Goal: Information Seeking & Learning: Learn about a topic

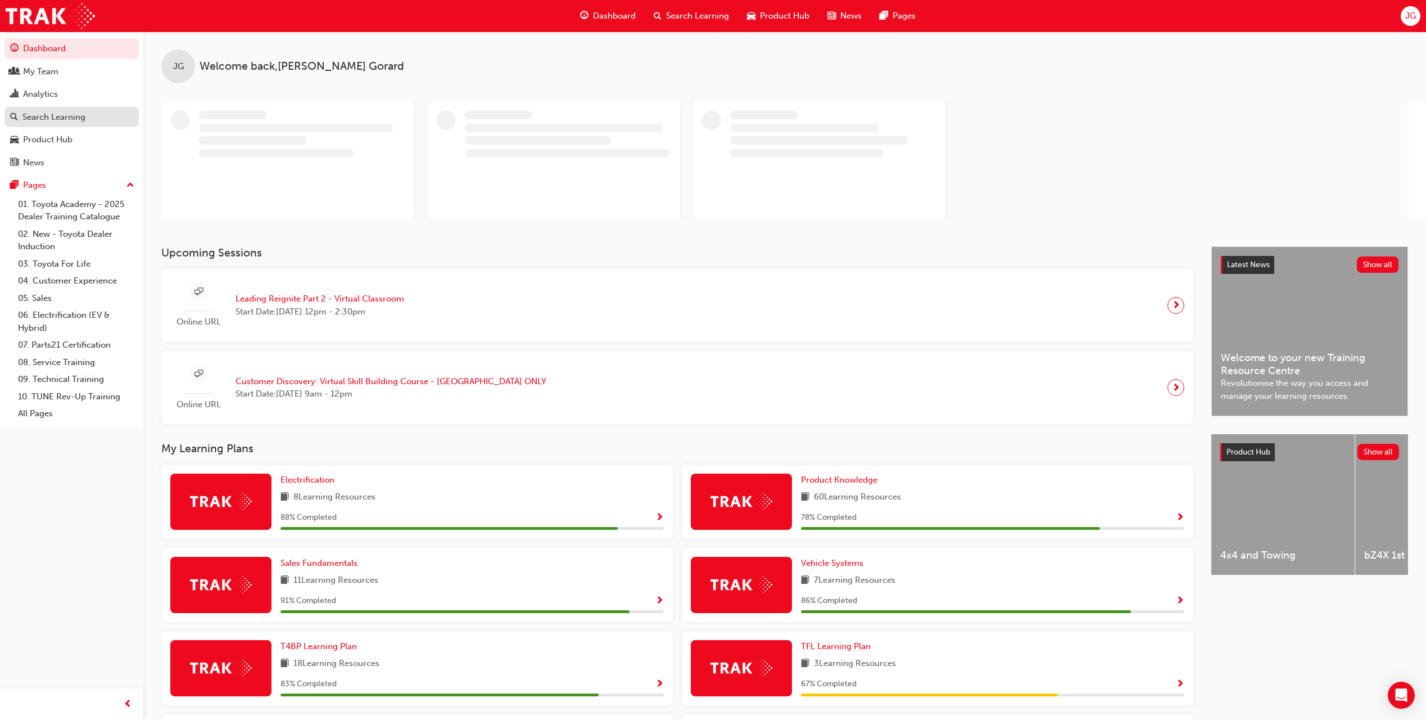
click at [89, 115] on div "Search Learning" at bounding box center [71, 117] width 123 height 14
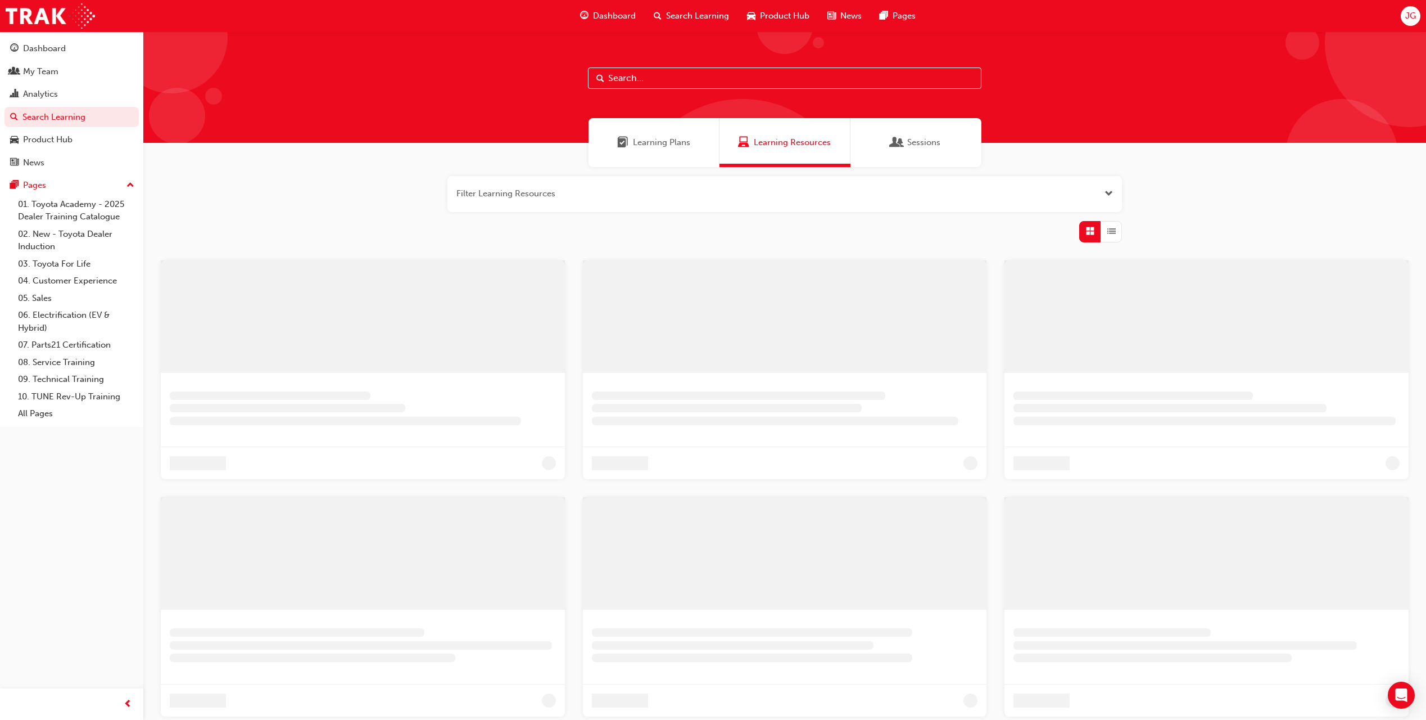
click at [890, 141] on div "Sessions" at bounding box center [916, 142] width 131 height 49
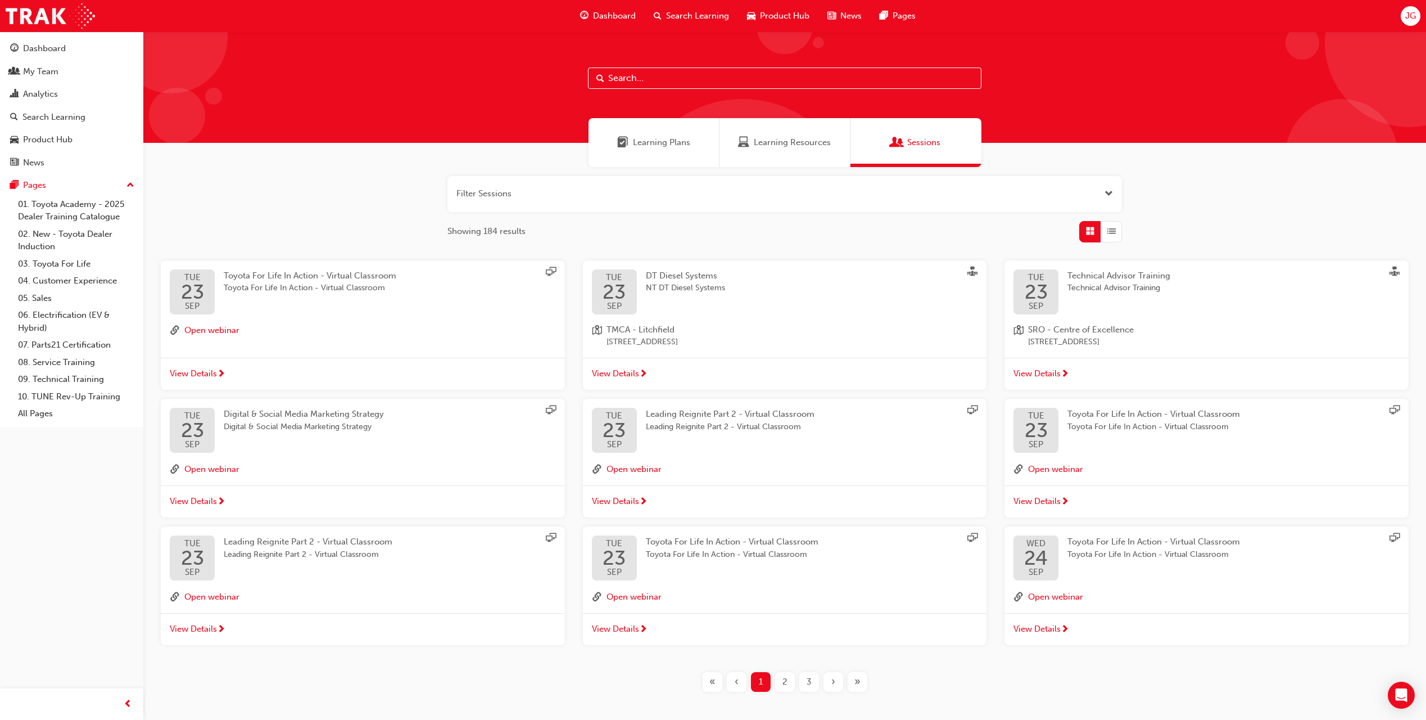
click at [684, 78] on input "text" at bounding box center [785, 77] width 394 height 21
paste input "Customer Discovery:"
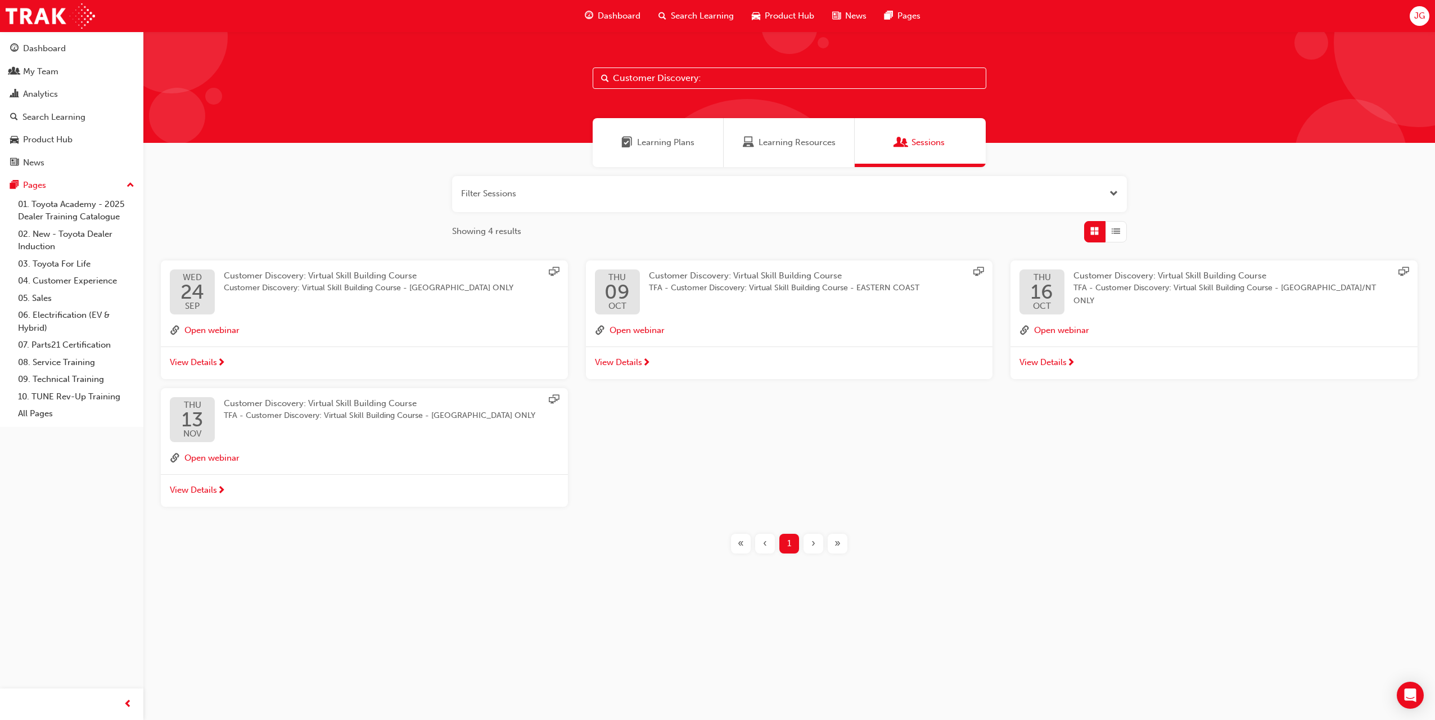
drag, startPoint x: 698, startPoint y: 78, endPoint x: 724, endPoint y: 75, distance: 26.6
click at [700, 78] on input "Customer Discovery:" at bounding box center [790, 77] width 394 height 21
type input "Customer Discovery"
click at [203, 361] on span "View Details" at bounding box center [193, 362] width 47 height 13
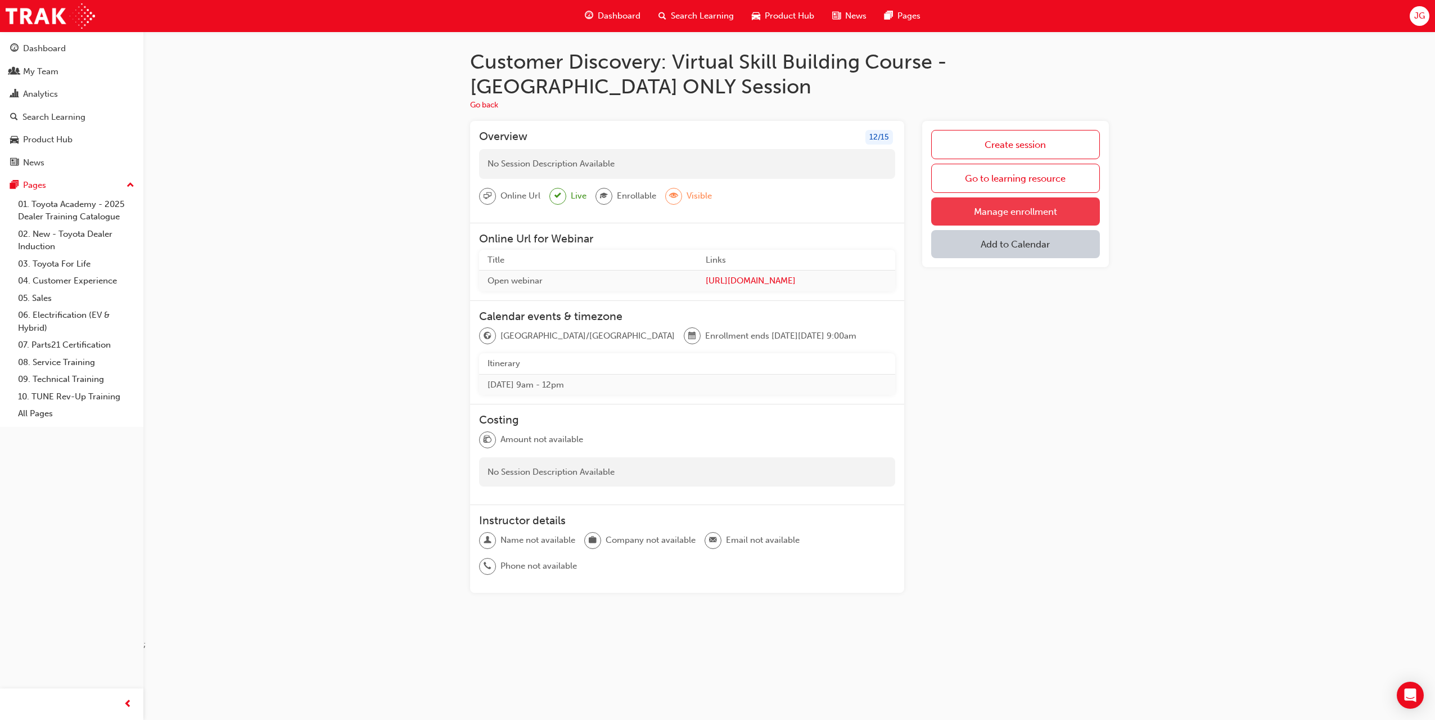
drag, startPoint x: 372, startPoint y: 177, endPoint x: 959, endPoint y: 211, distance: 588.4
click at [959, 211] on link "Manage enrollment" at bounding box center [1015, 211] width 168 height 28
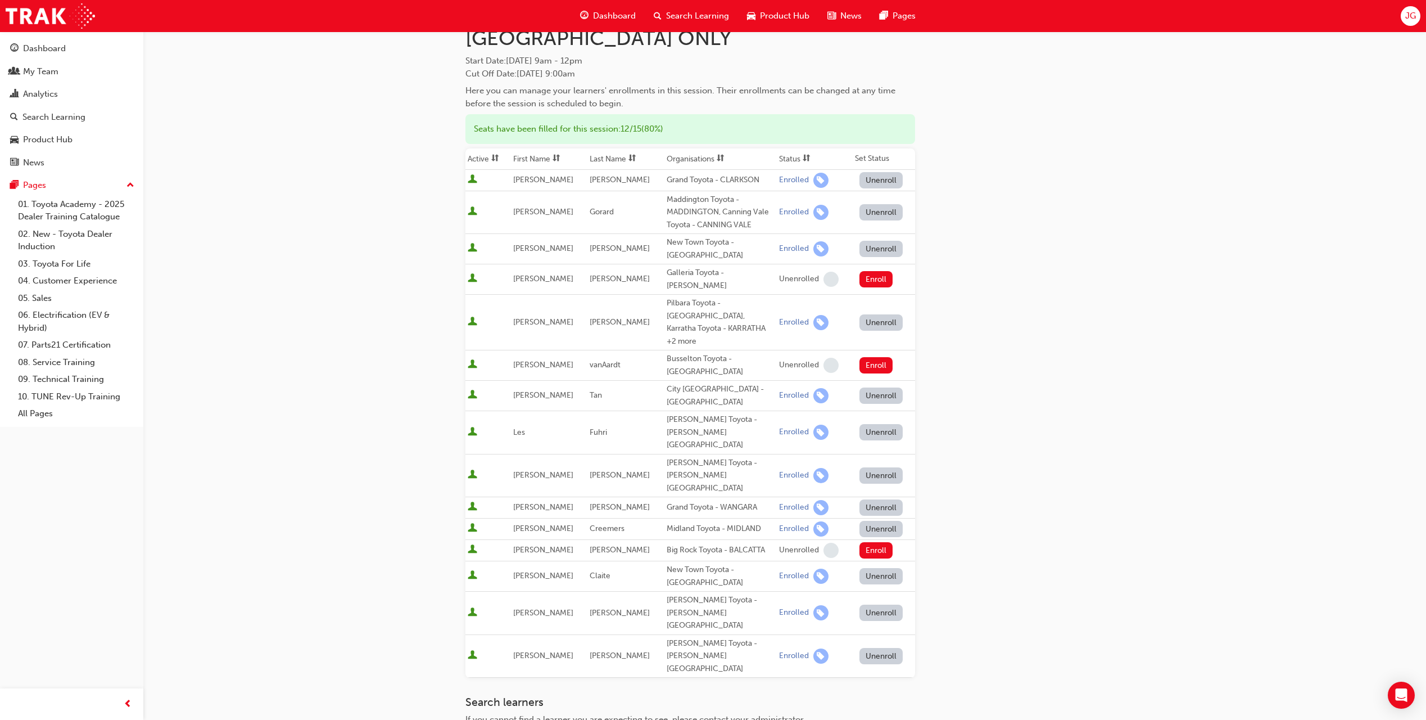
scroll to position [78, 0]
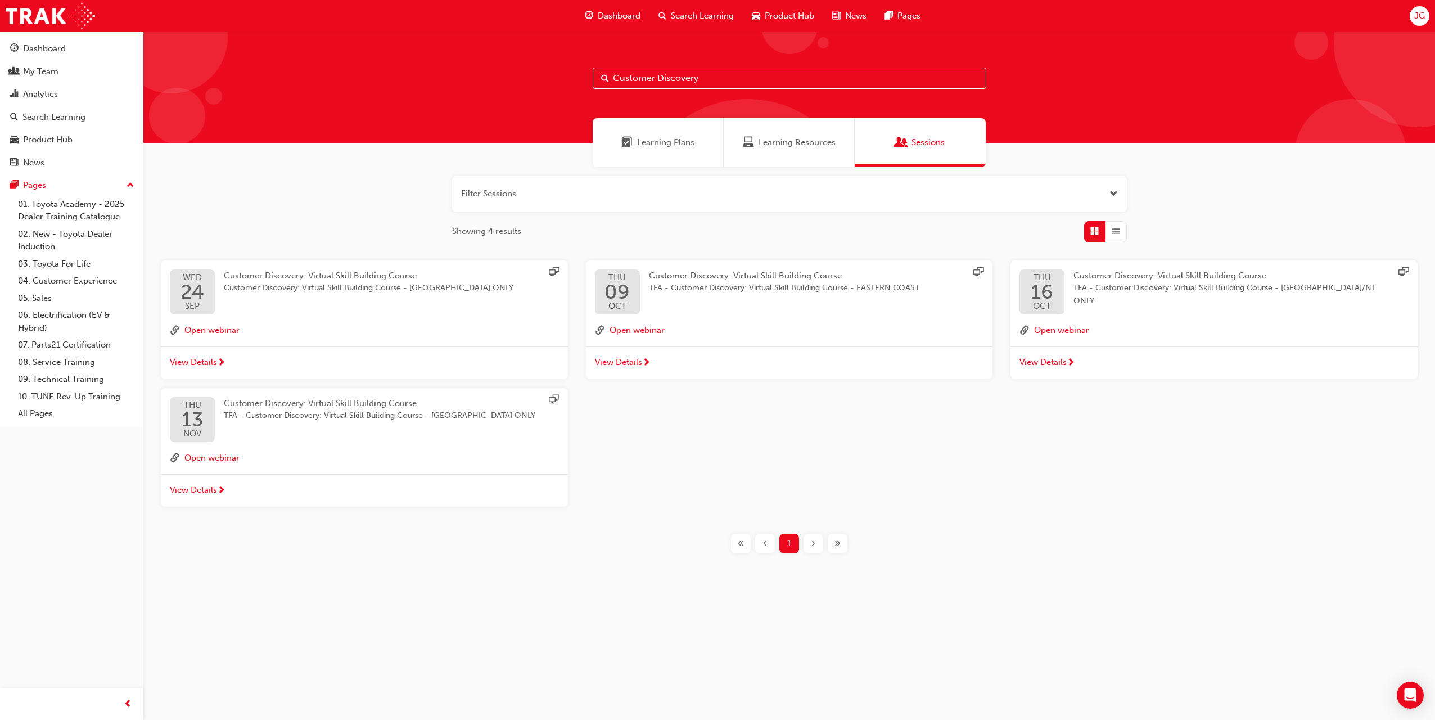
click at [286, 404] on span "Customer Discovery: Virtual Skill Building Course" at bounding box center [320, 403] width 193 height 10
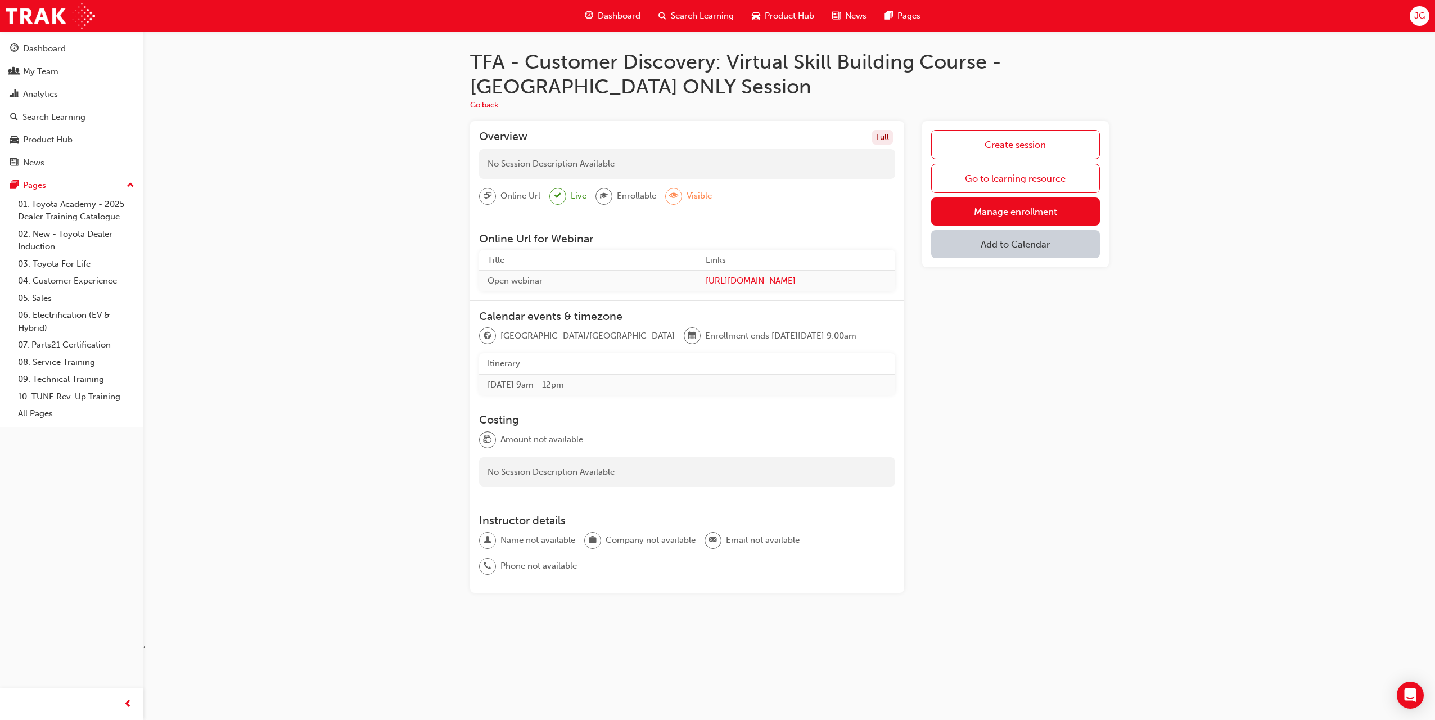
click at [974, 209] on link "Manage enrollment" at bounding box center [1015, 211] width 168 height 28
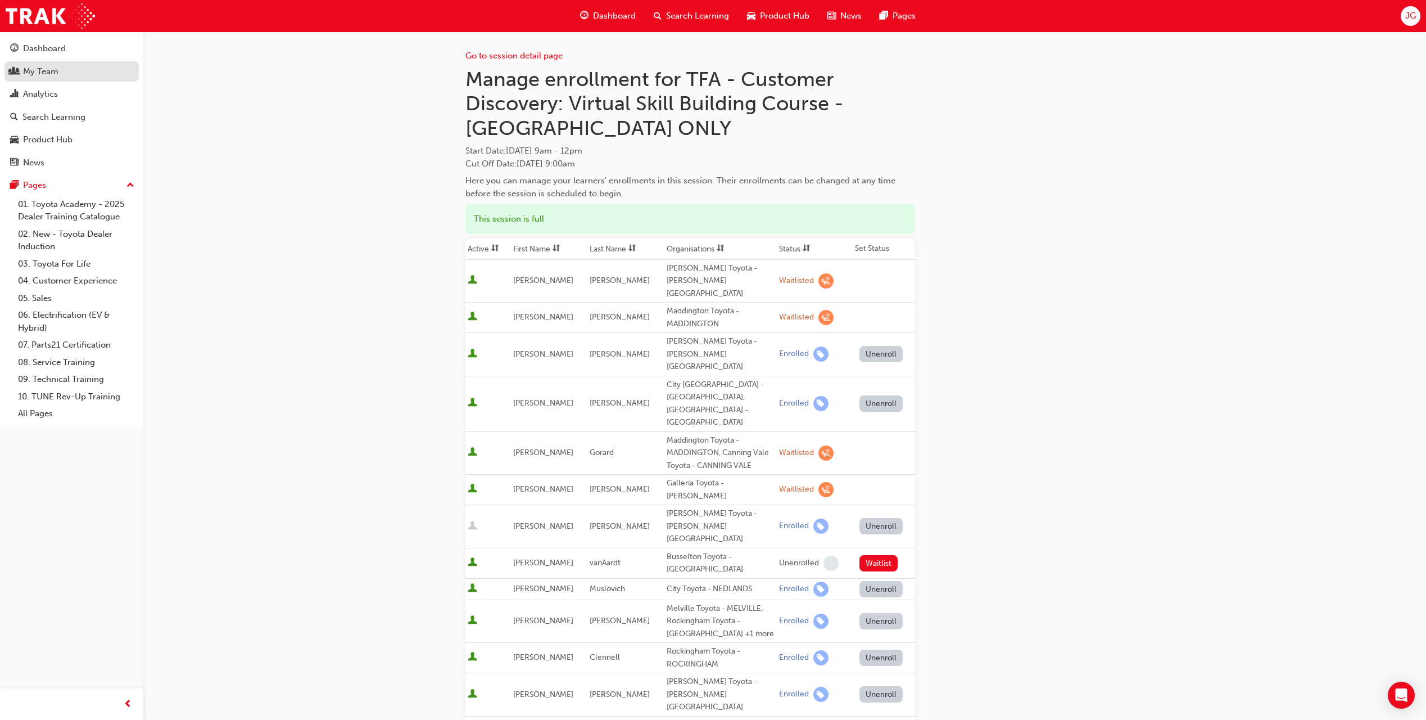
click at [49, 66] on div "My Team" at bounding box center [40, 71] width 35 height 13
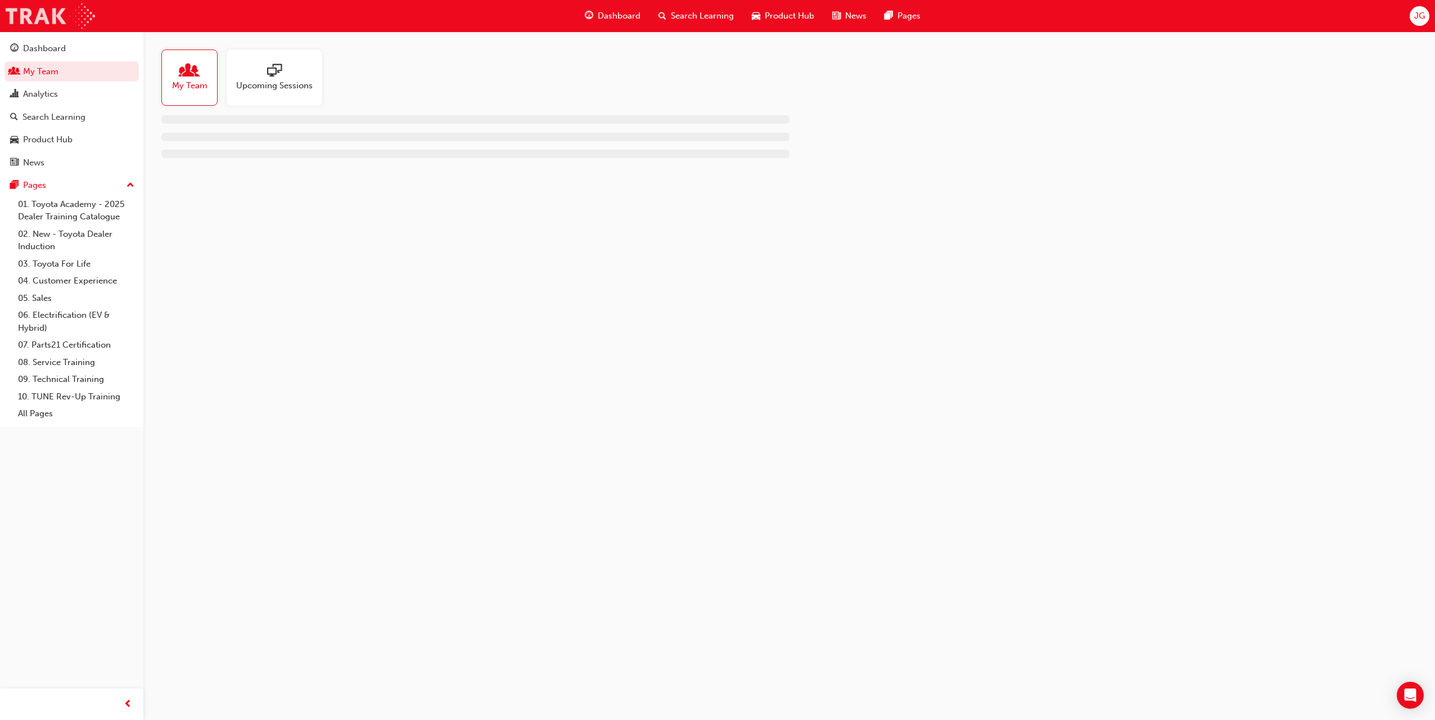
click at [42, 20] on img at bounding box center [50, 15] width 89 height 25
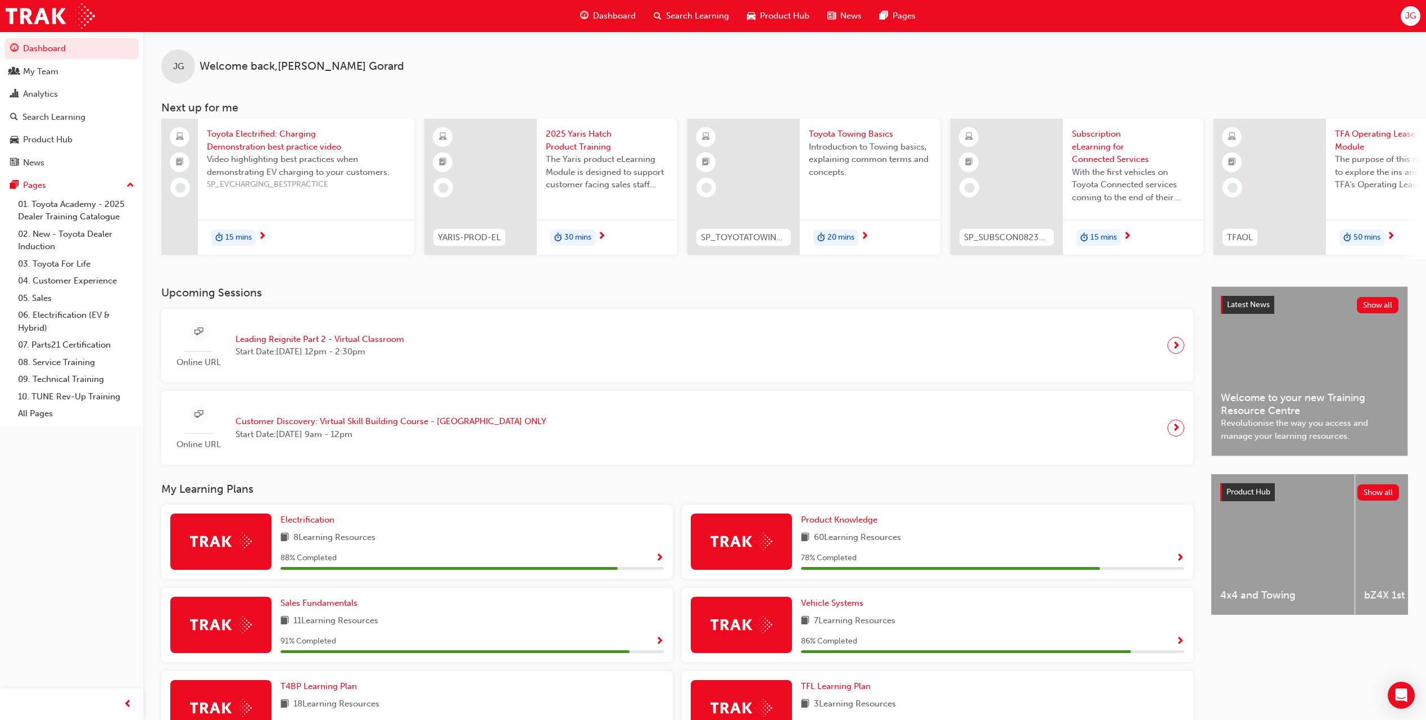
click at [673, 17] on span "Search Learning" at bounding box center [697, 16] width 63 height 13
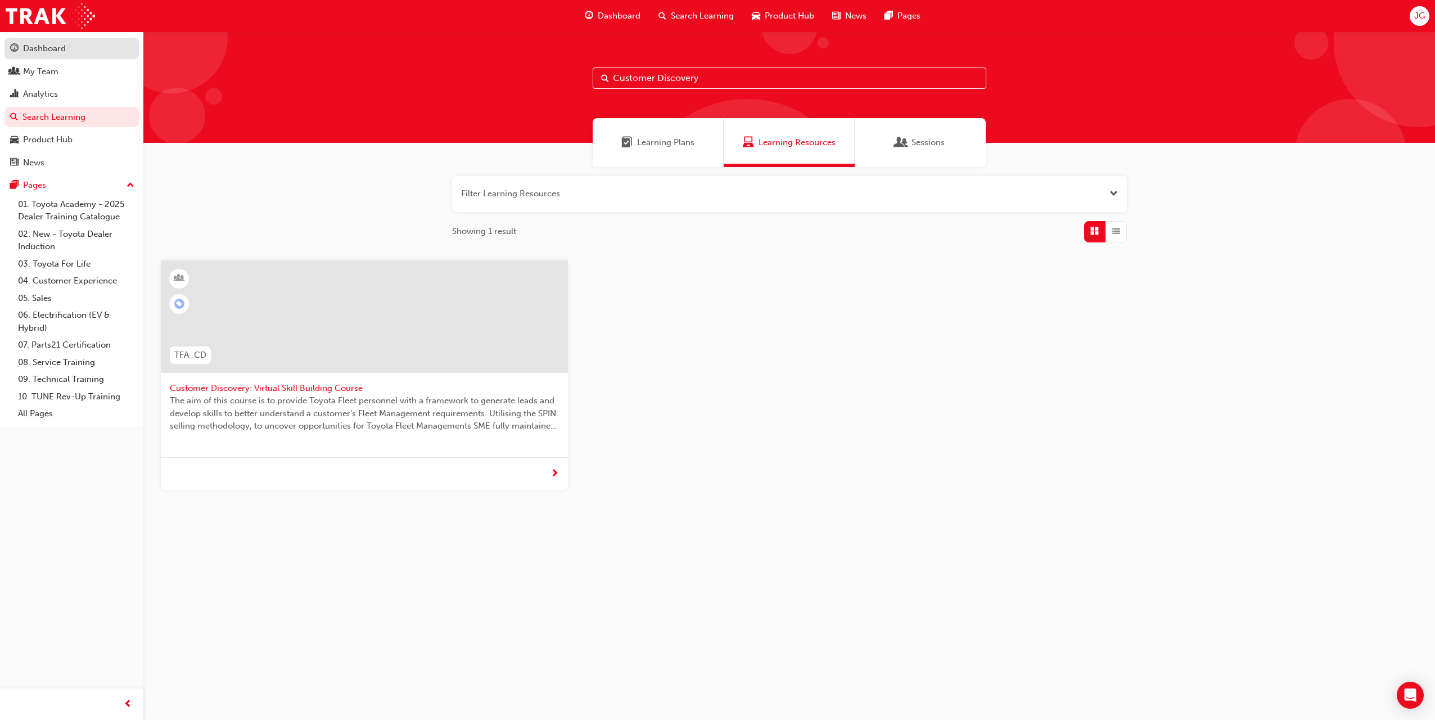
click at [84, 53] on div "Dashboard" at bounding box center [71, 49] width 123 height 14
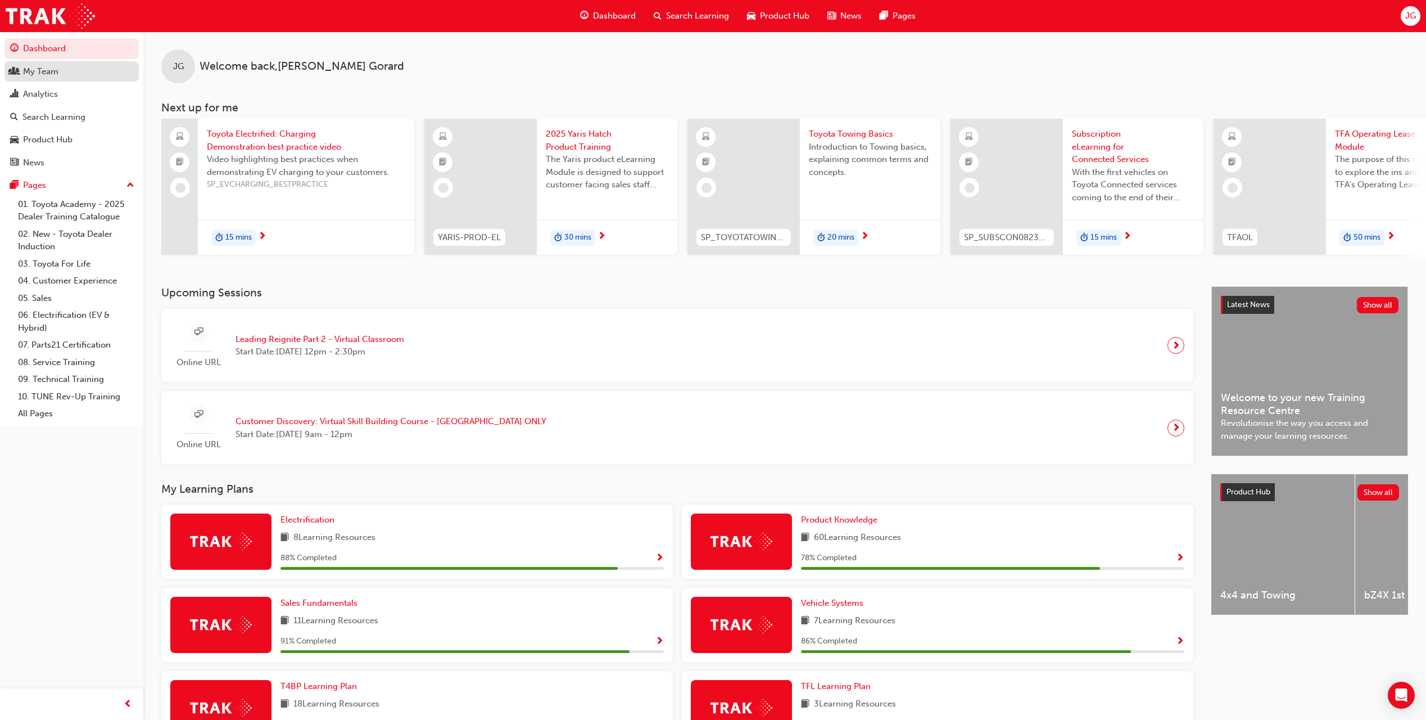
click at [76, 69] on div "My Team" at bounding box center [71, 72] width 123 height 14
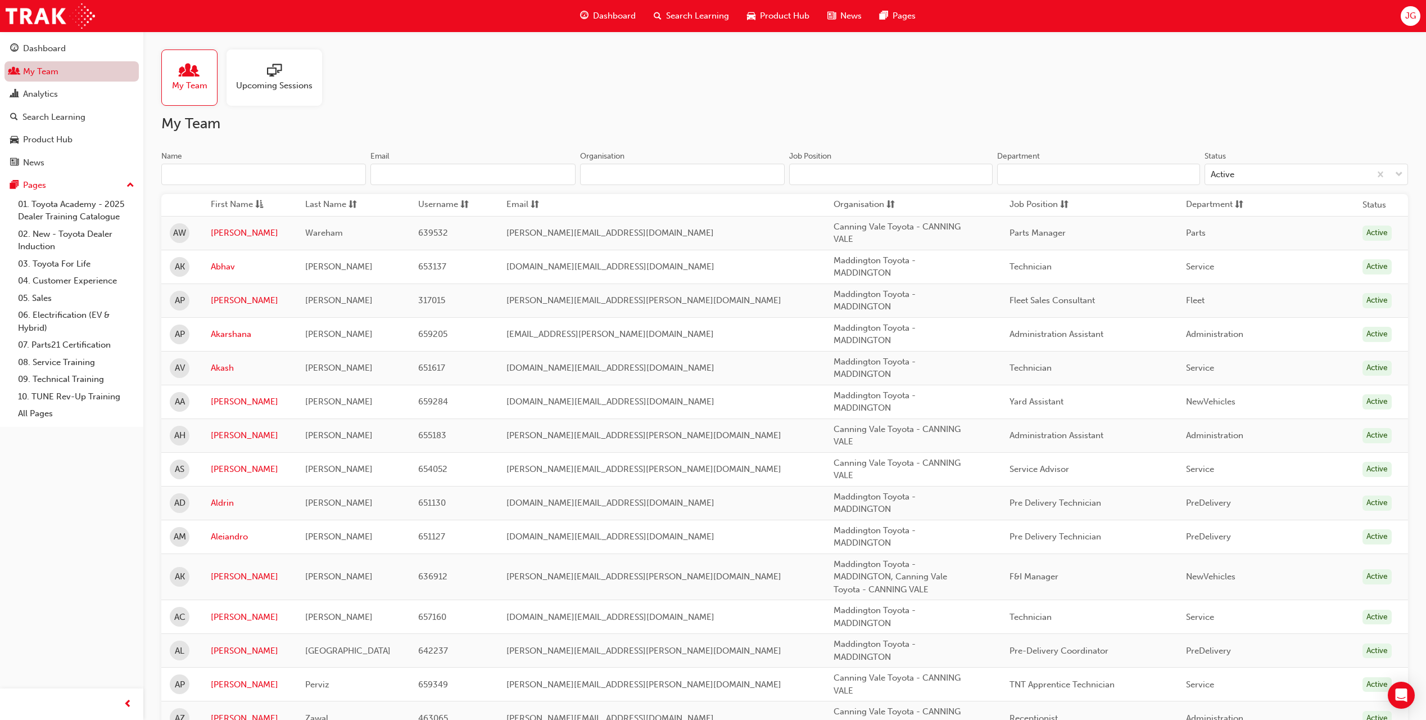
click at [71, 46] on div "Dashboard" at bounding box center [71, 49] width 123 height 14
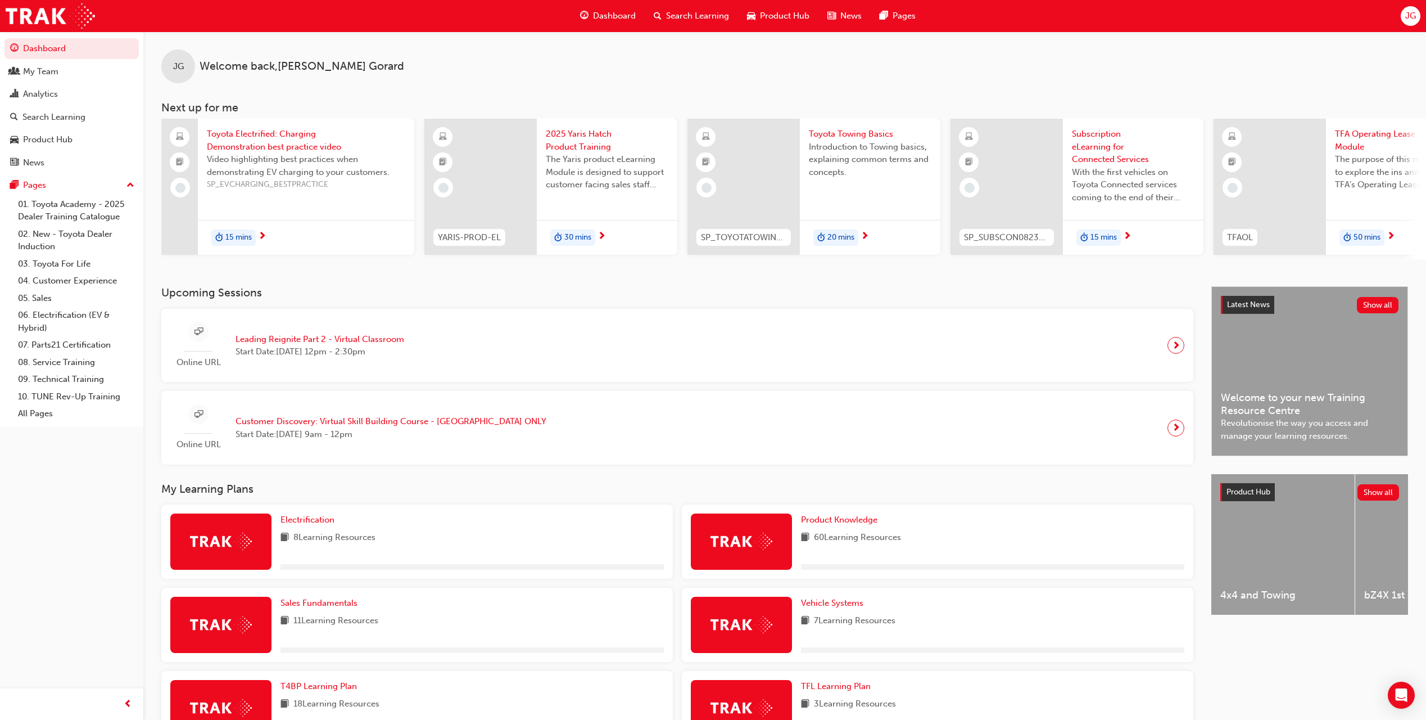
click at [1413, 14] on span "JG" at bounding box center [1410, 16] width 11 height 13
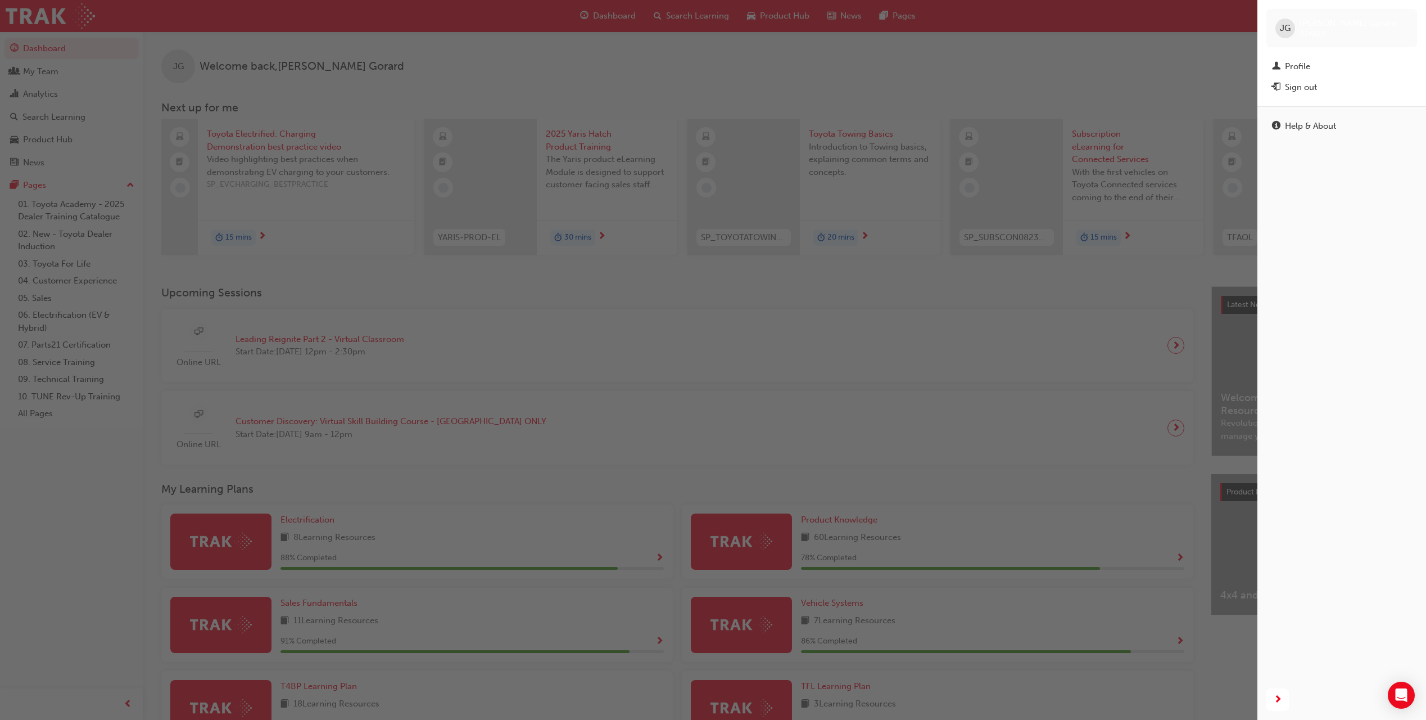
click at [1413, 14] on div "[PERSON_NAME] 314823" at bounding box center [1342, 28] width 151 height 38
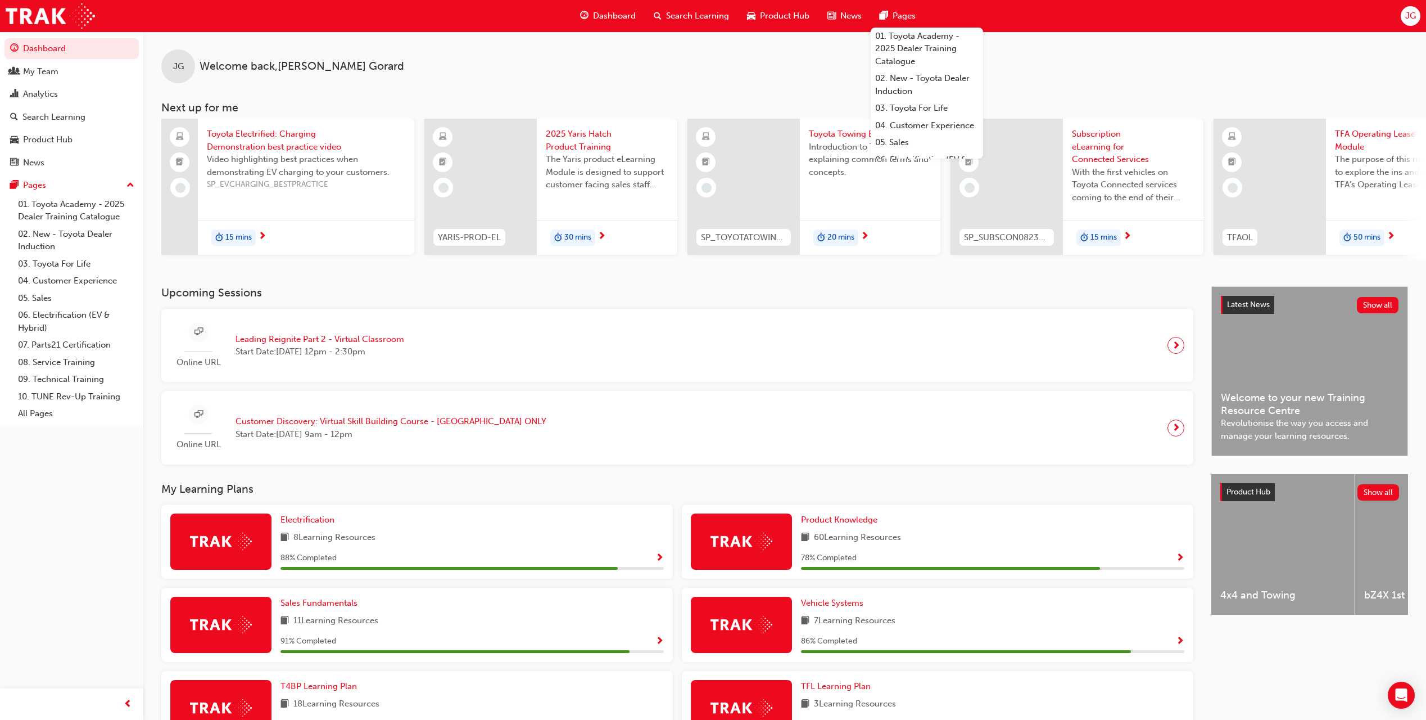
click at [896, 19] on span "Pages" at bounding box center [904, 16] width 23 height 13
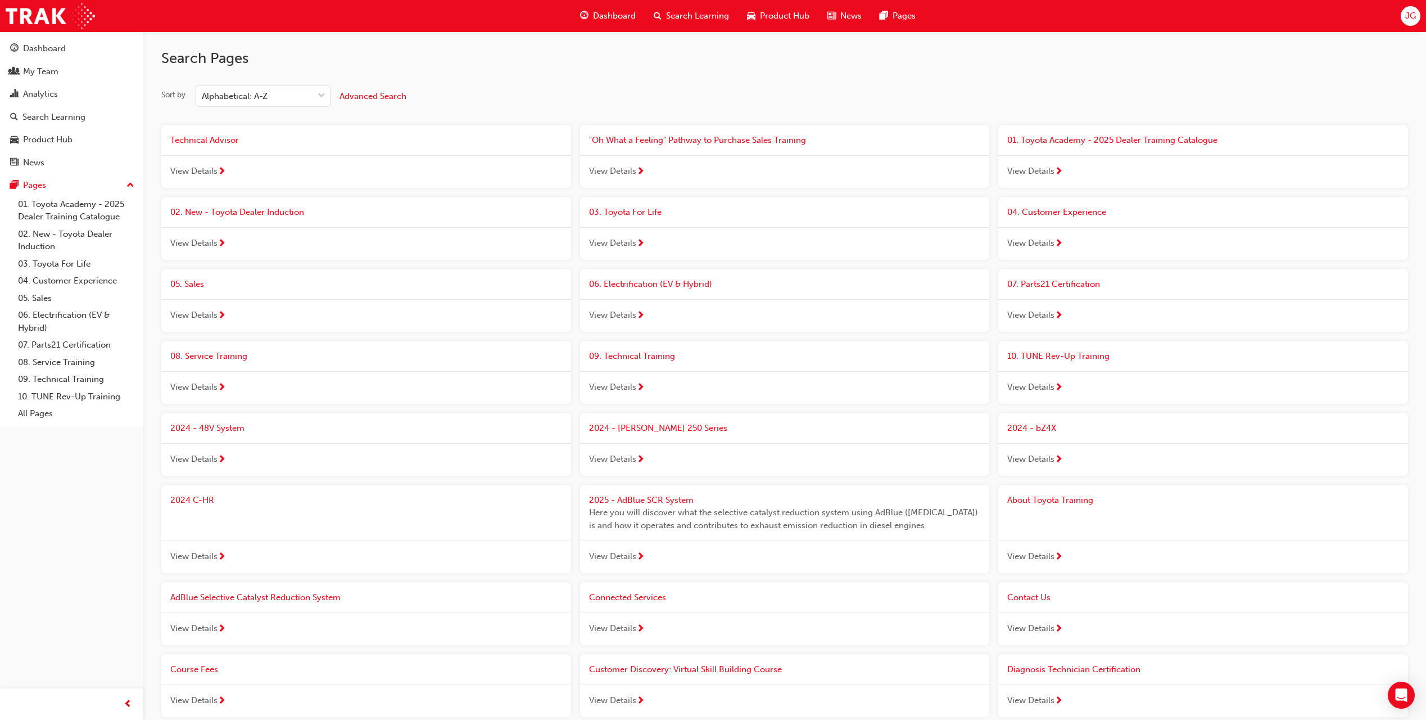
click at [851, 19] on span "News" at bounding box center [850, 16] width 21 height 13
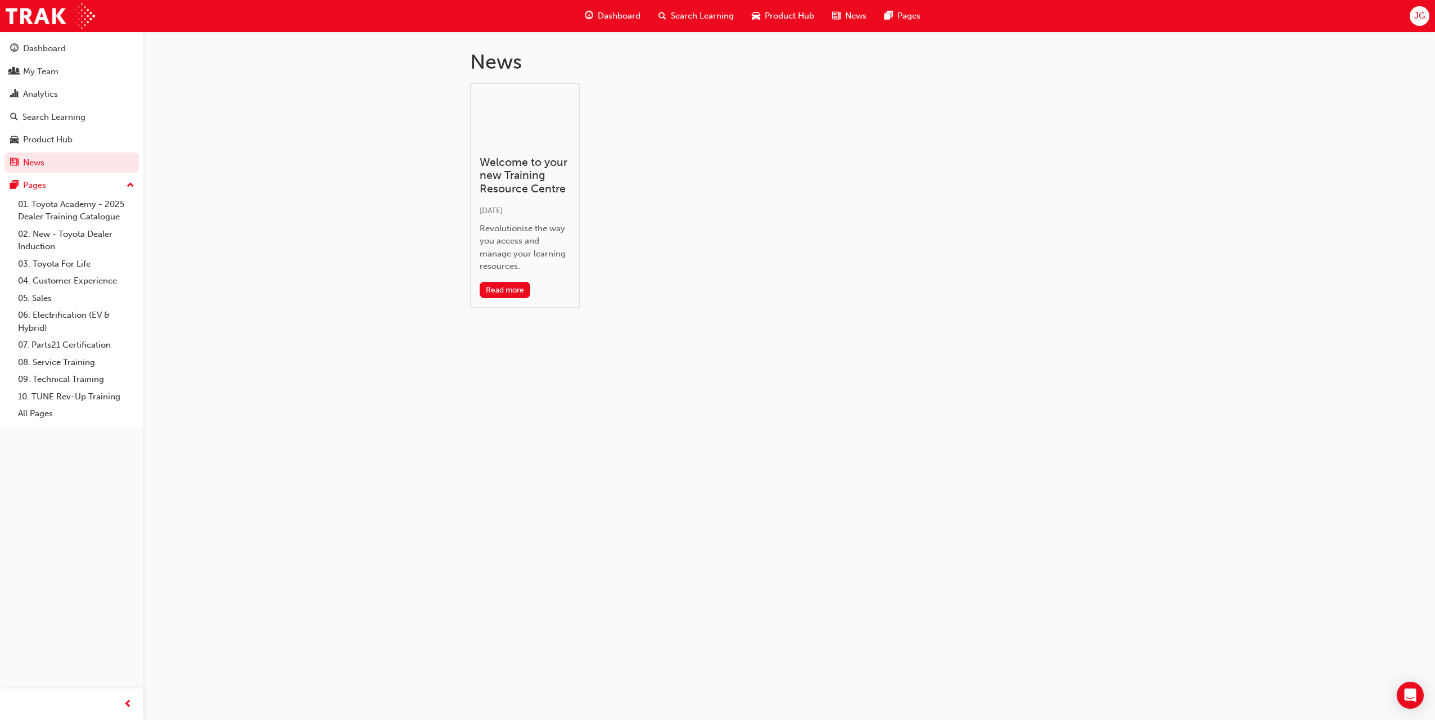
click at [707, 19] on span "Search Learning" at bounding box center [702, 16] width 63 height 13
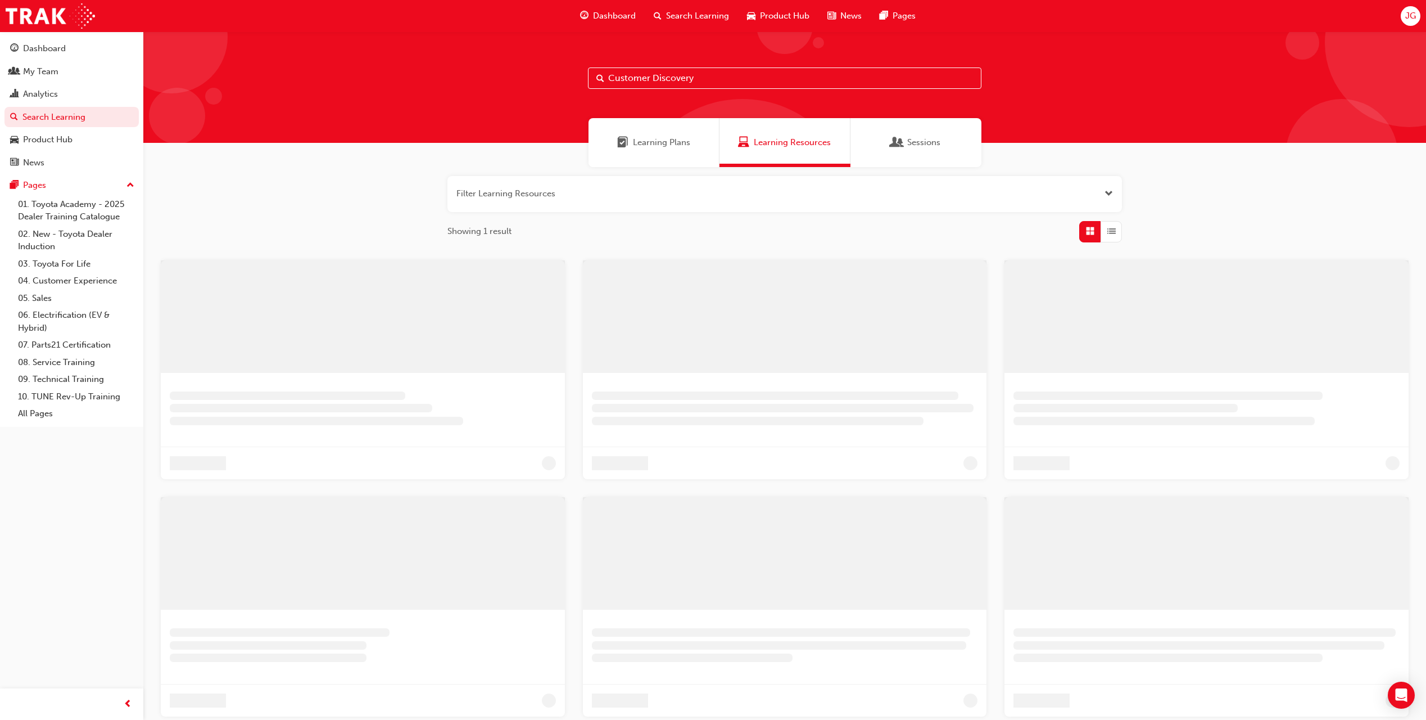
click at [611, 16] on span "Dashboard" at bounding box center [614, 16] width 43 height 13
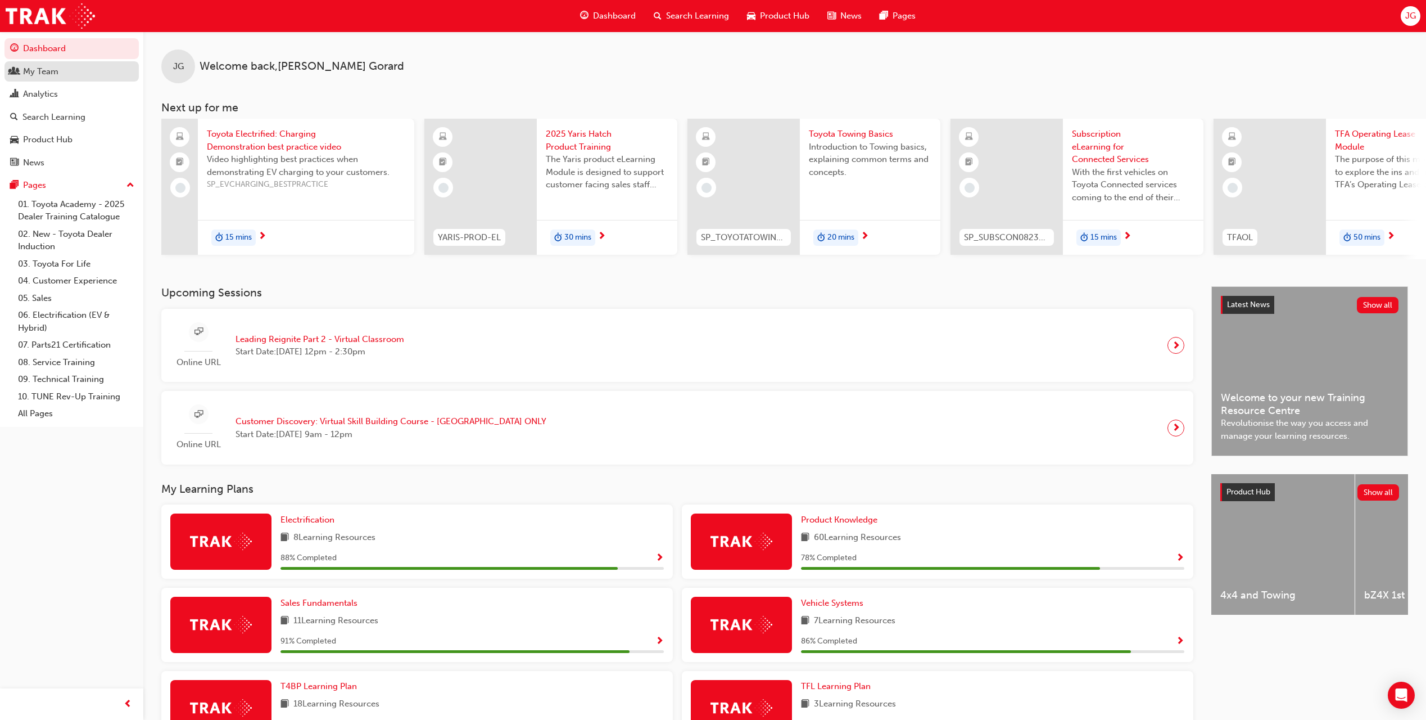
click at [79, 78] on div "My Team" at bounding box center [71, 72] width 123 height 14
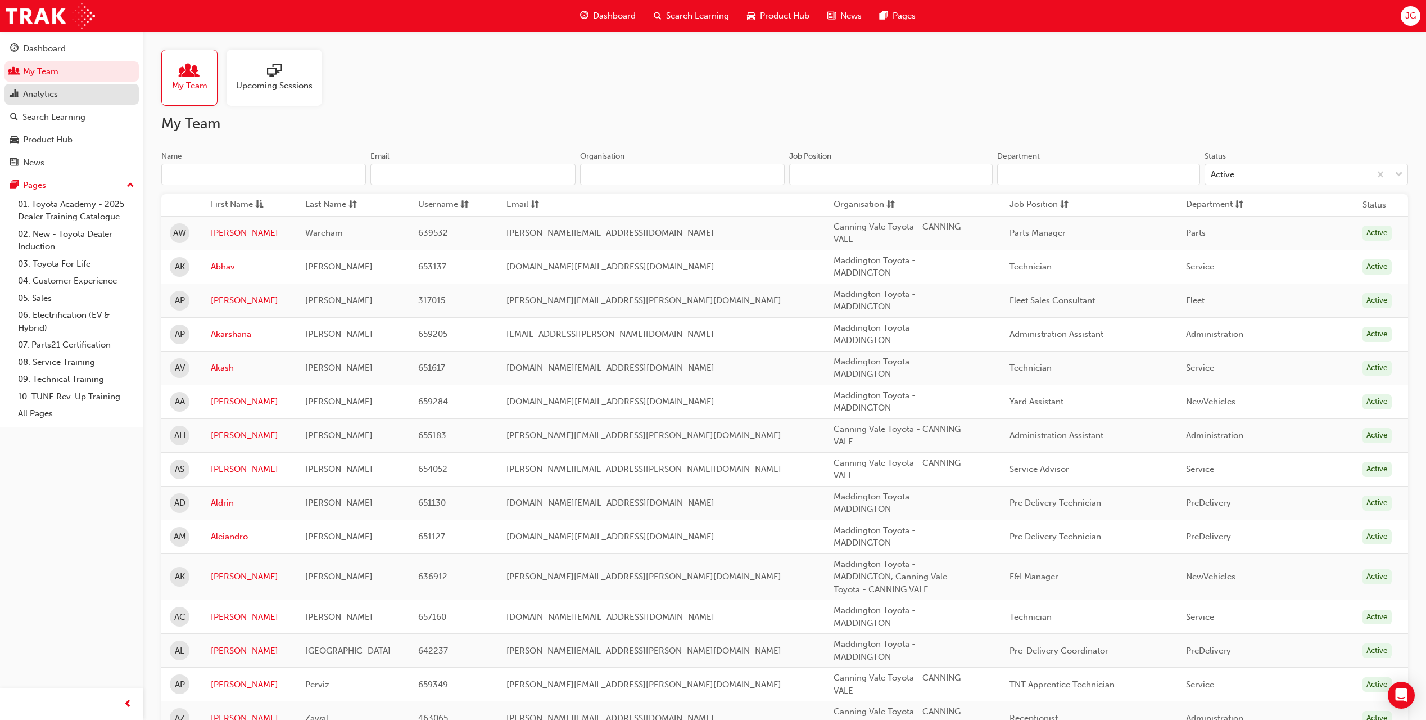
click at [78, 95] on div "Analytics" at bounding box center [71, 94] width 123 height 14
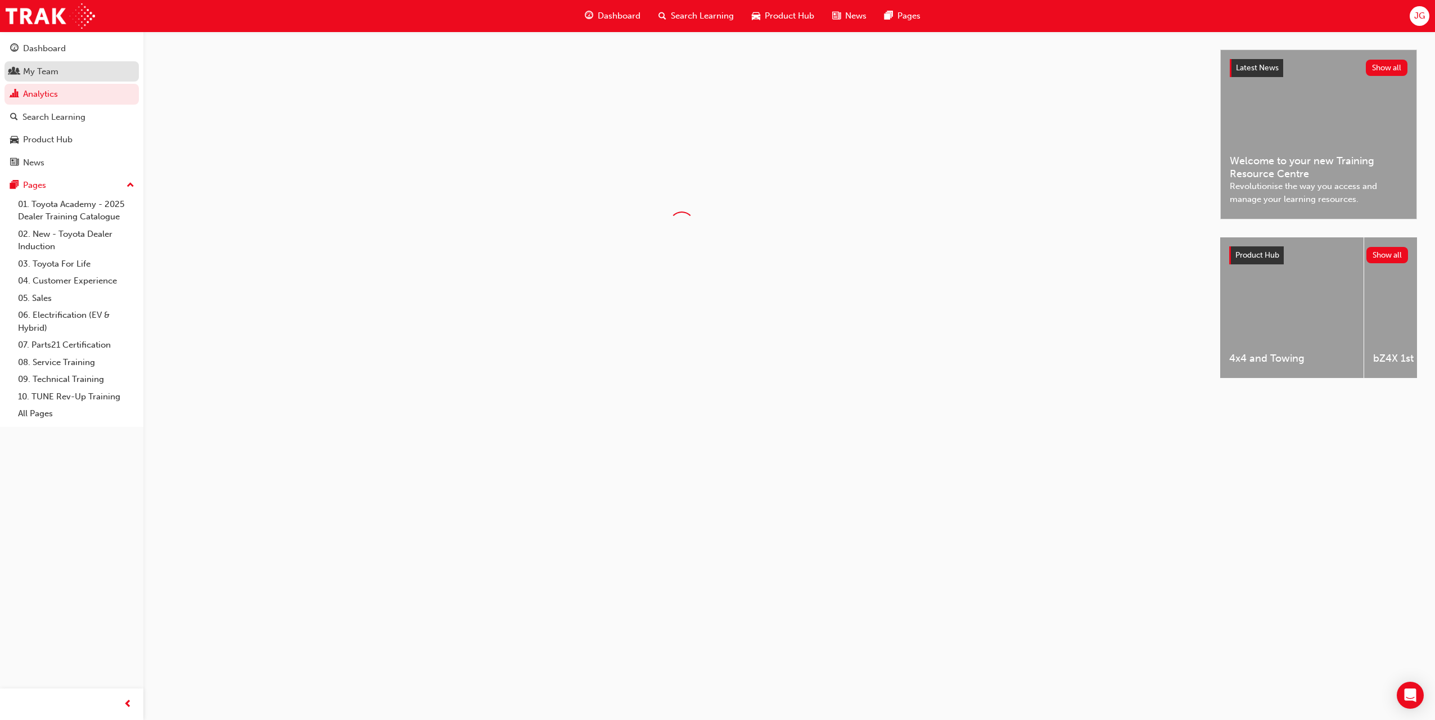
click at [75, 68] on div "My Team" at bounding box center [71, 72] width 123 height 14
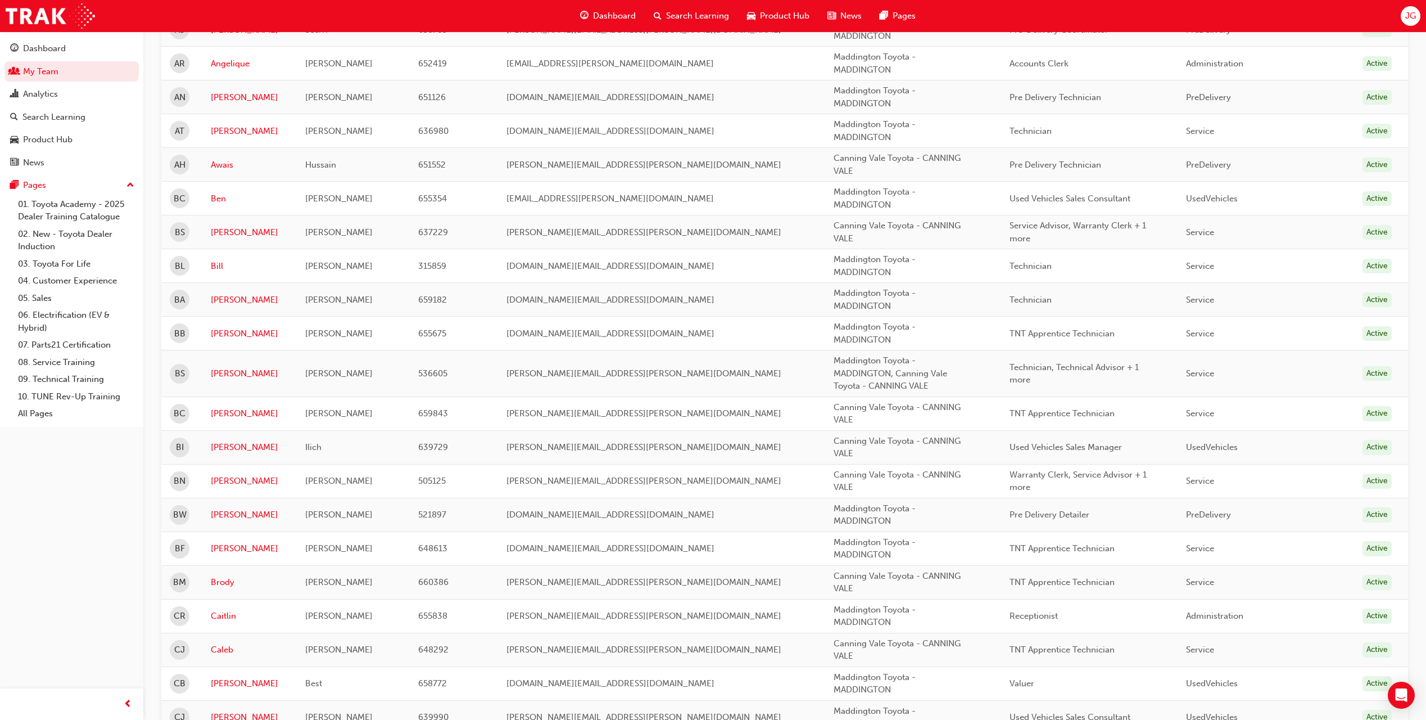
scroll to position [1373, 0]
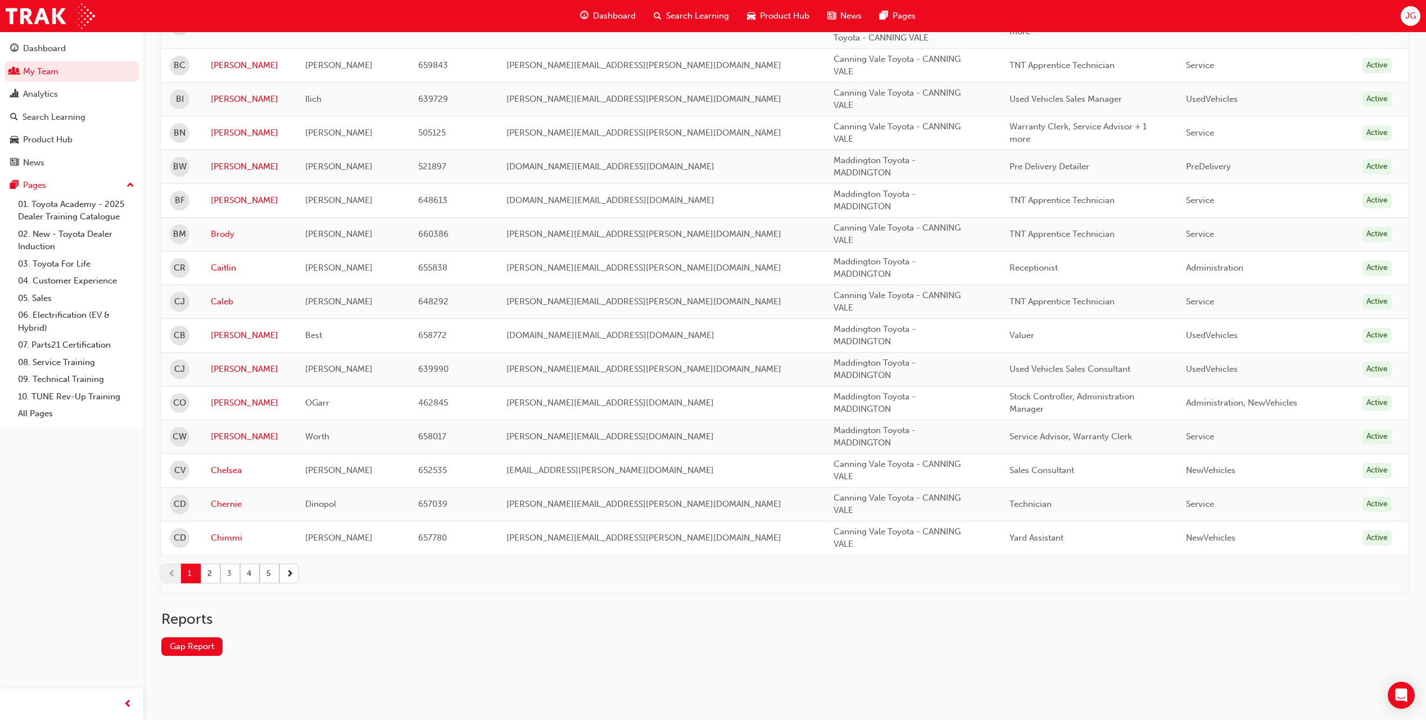
click at [232, 575] on button "3" at bounding box center [230, 573] width 20 height 20
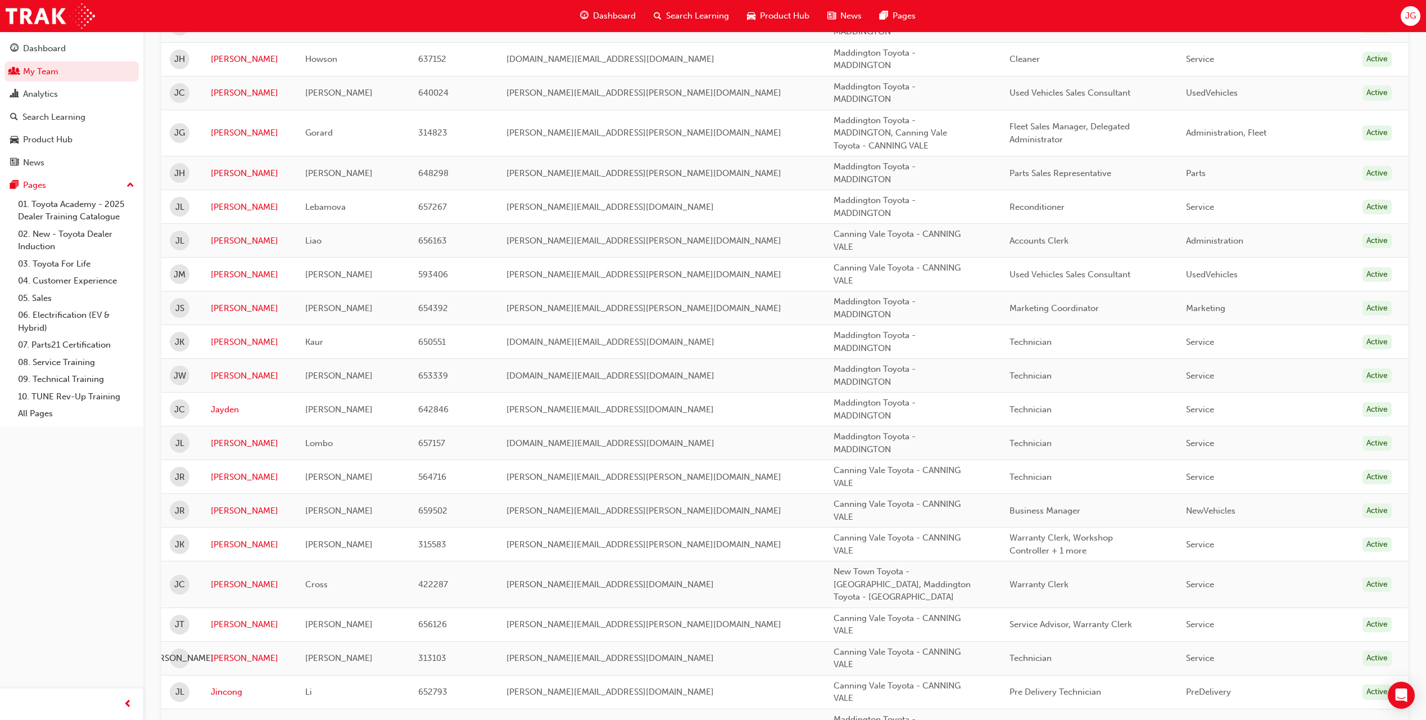
scroll to position [418, 0]
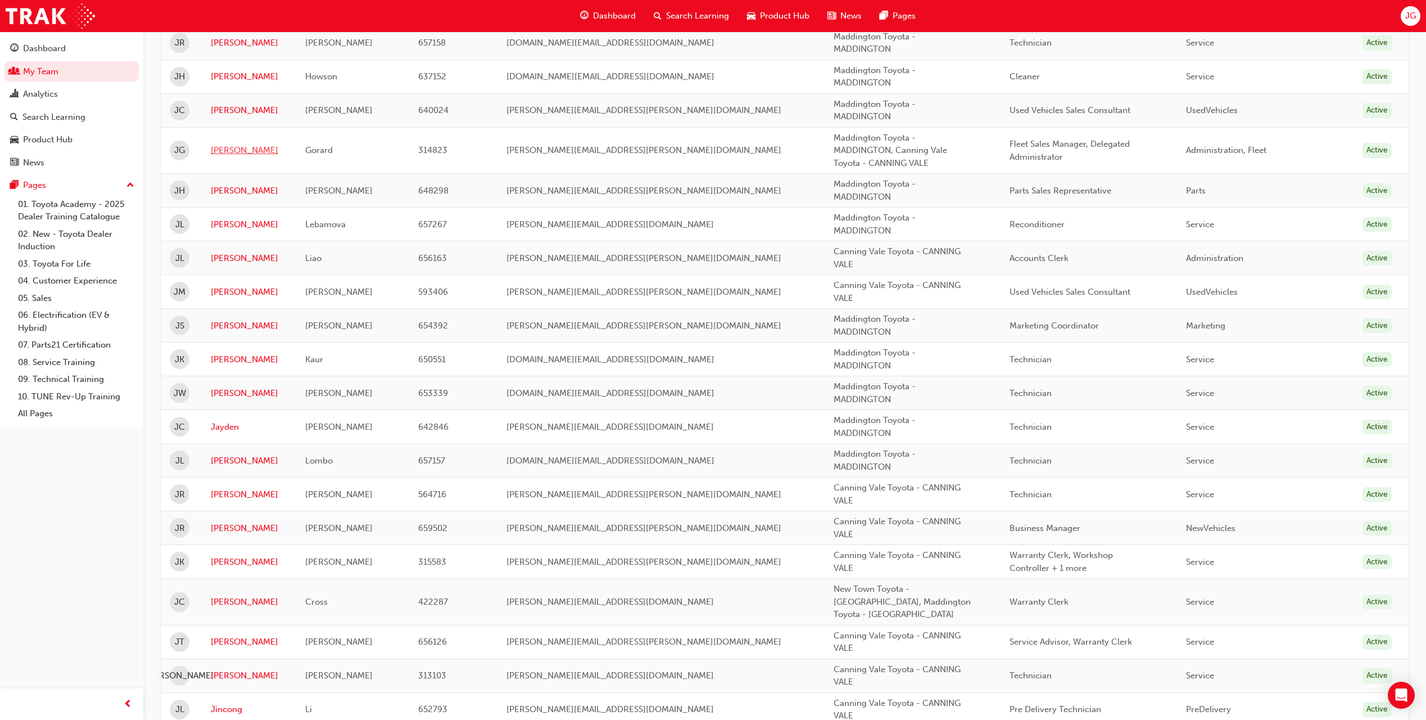
click at [221, 150] on link "[PERSON_NAME]" at bounding box center [250, 150] width 78 height 13
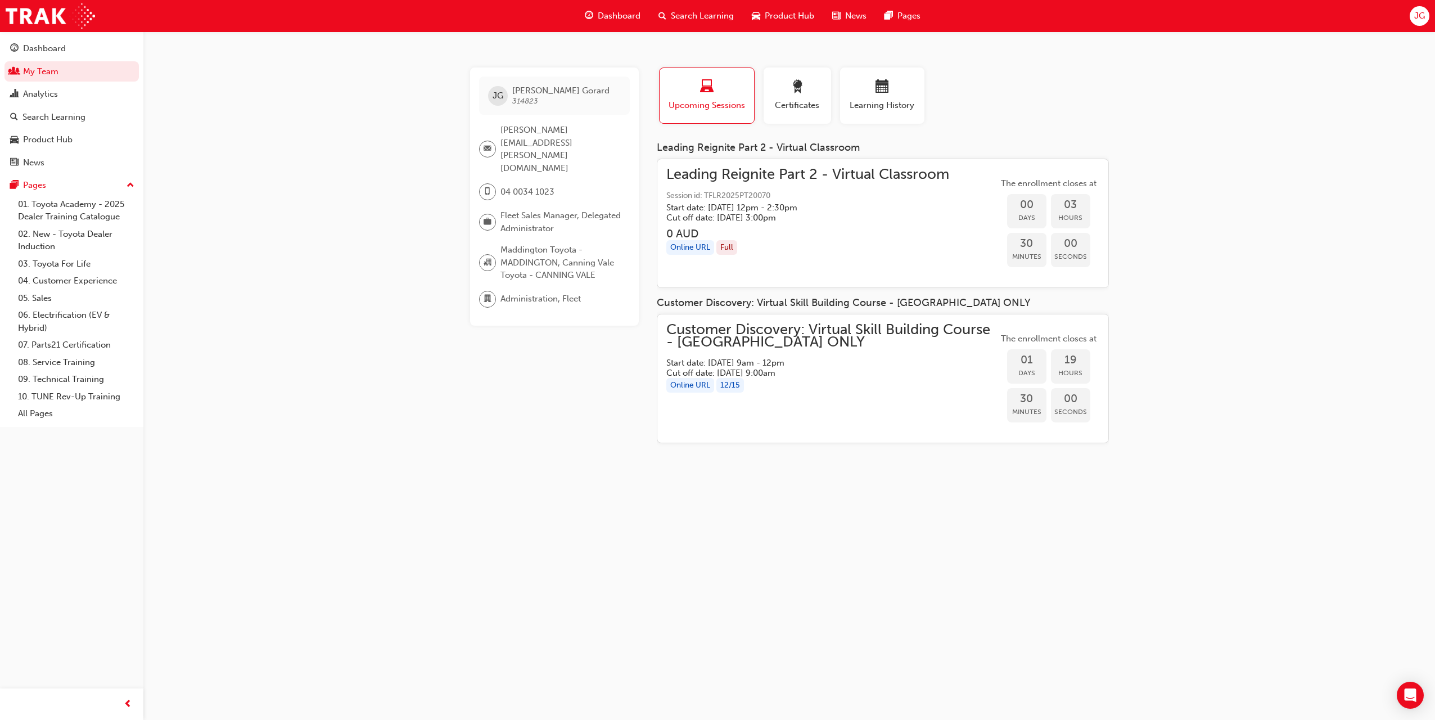
click at [921, 94] on button "Learning History" at bounding box center [882, 95] width 84 height 56
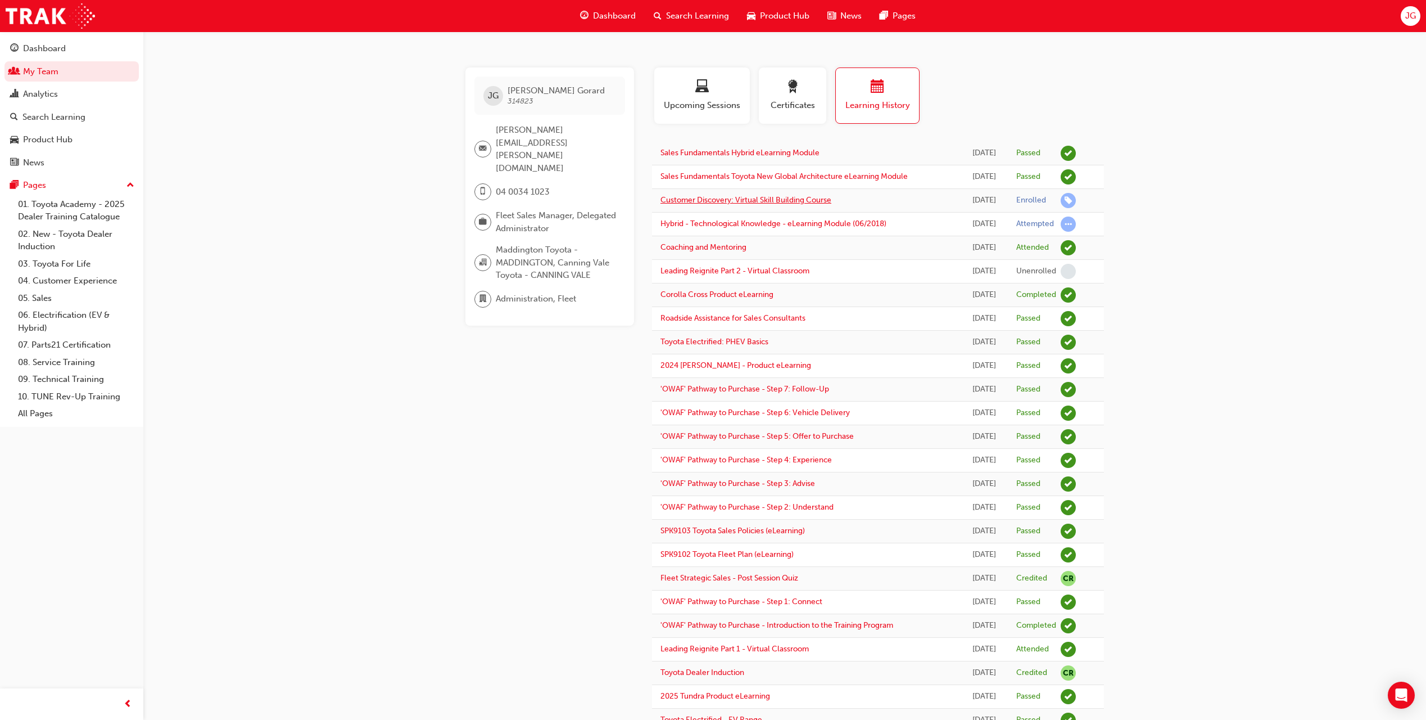
click at [769, 200] on link "Customer Discovery: Virtual Skill Building Course" at bounding box center [746, 200] width 171 height 10
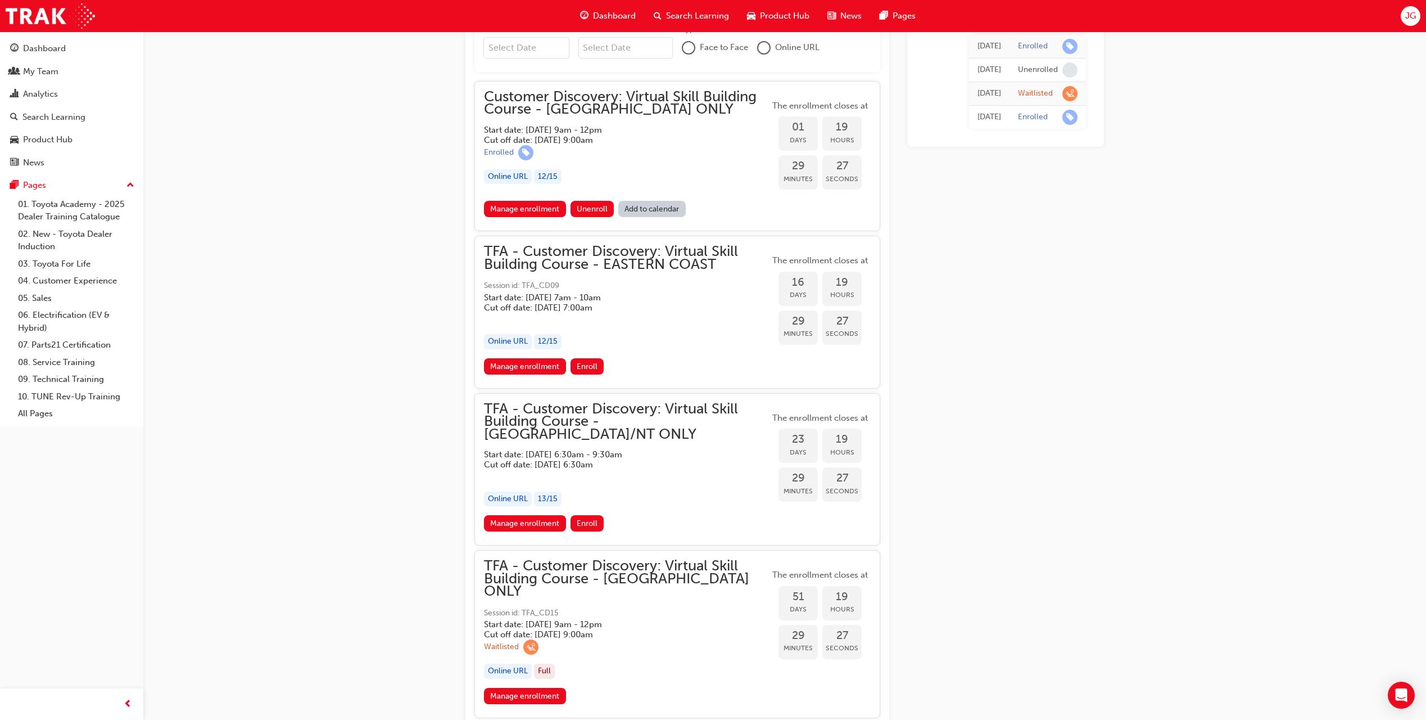
scroll to position [862, 0]
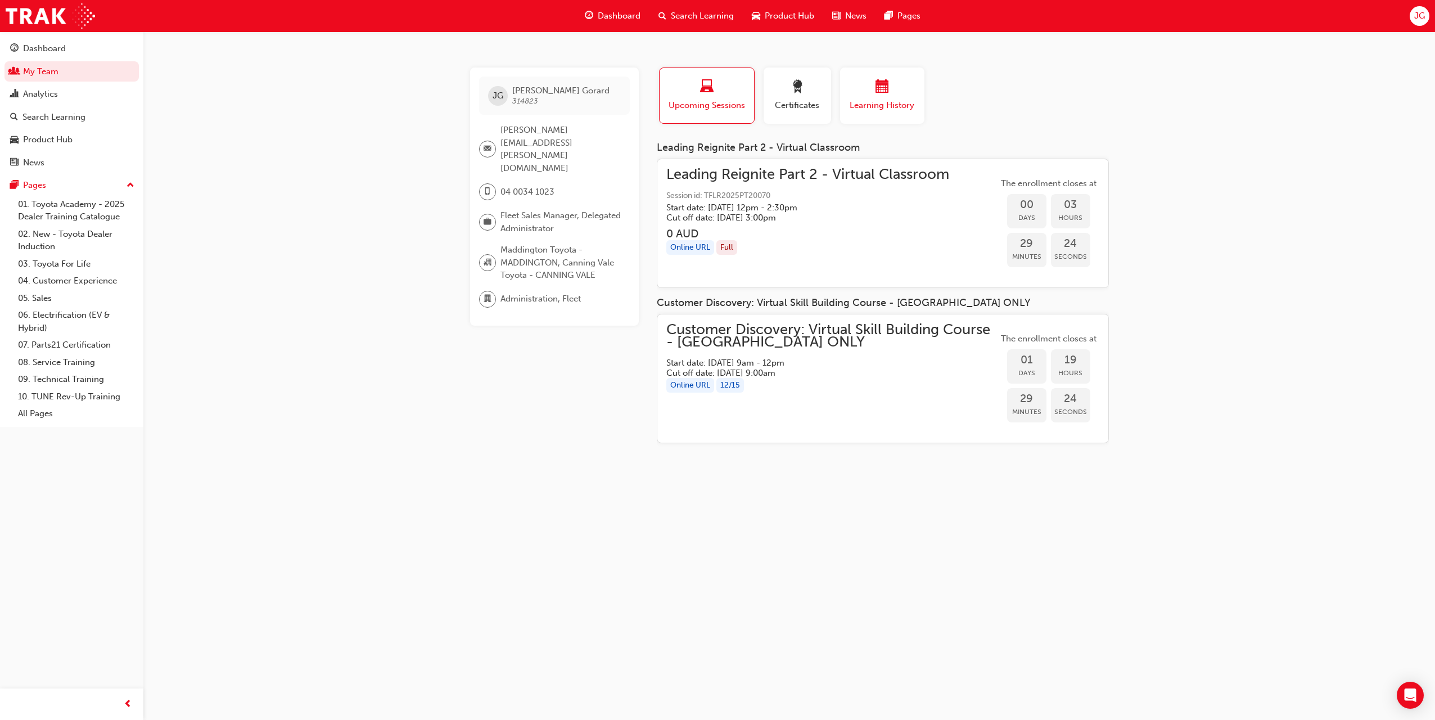
drag, startPoint x: 1225, startPoint y: 156, endPoint x: 904, endPoint y: 121, distance: 322.9
click at [904, 121] on button "Learning History" at bounding box center [882, 95] width 84 height 56
